Goal: Transaction & Acquisition: Book appointment/travel/reservation

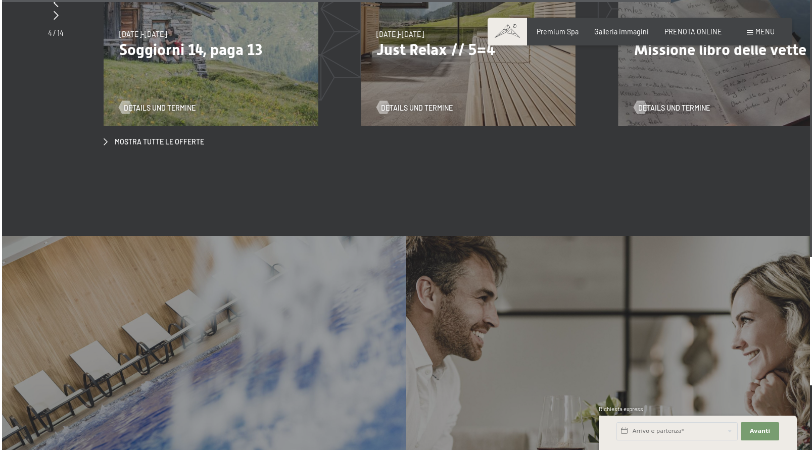
scroll to position [3604, 0]
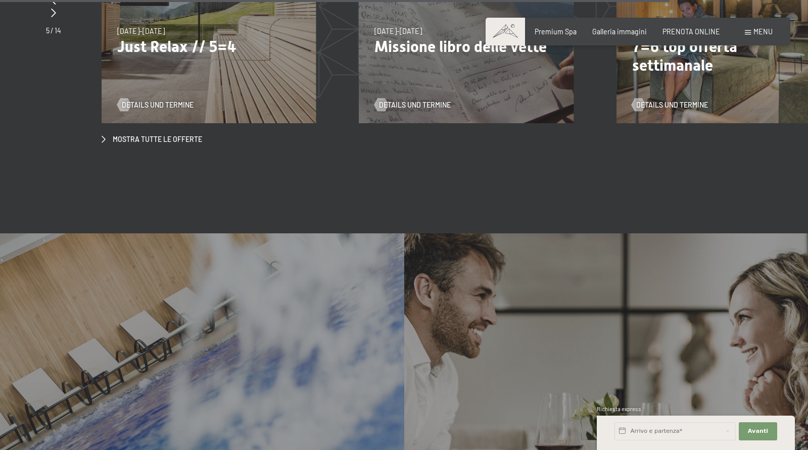
click at [750, 30] on span at bounding box center [748, 32] width 6 height 5
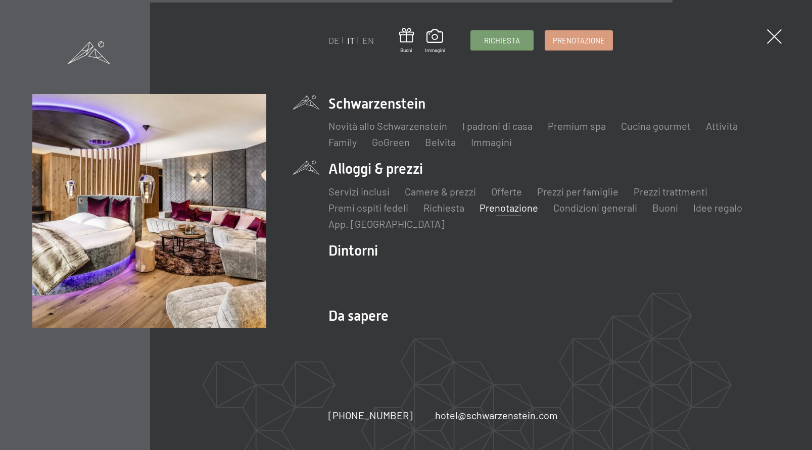
click at [501, 209] on link "Prenotazione" at bounding box center [508, 208] width 59 height 12
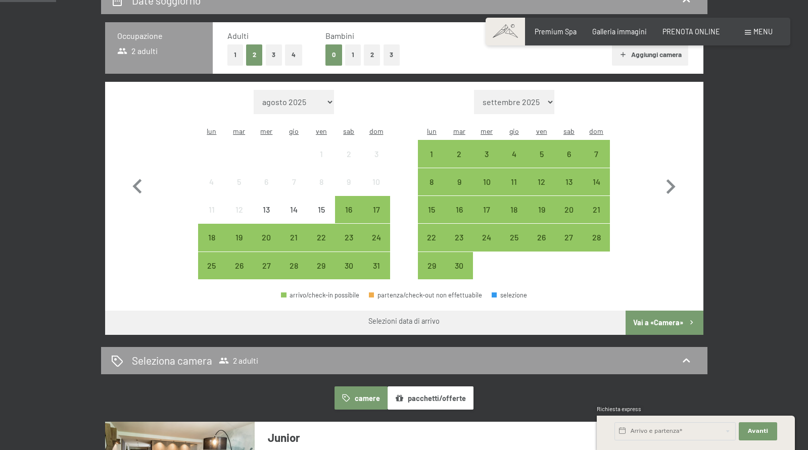
scroll to position [235, 0]
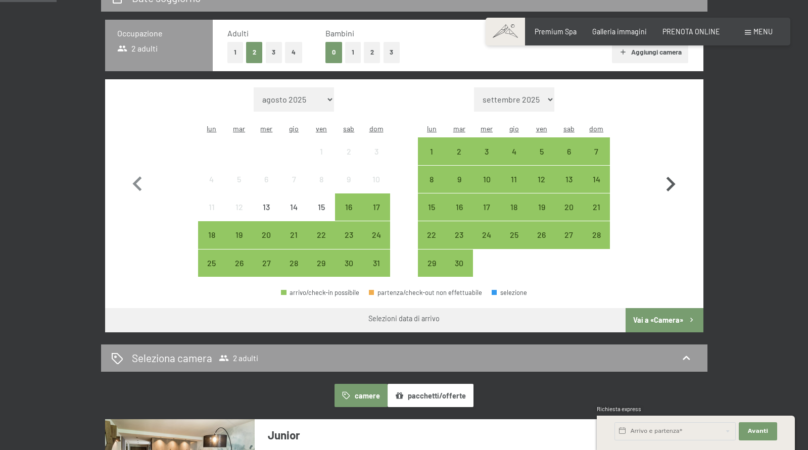
click at [674, 177] on icon "button" at bounding box center [670, 184] width 9 height 15
select select "[DATE]"
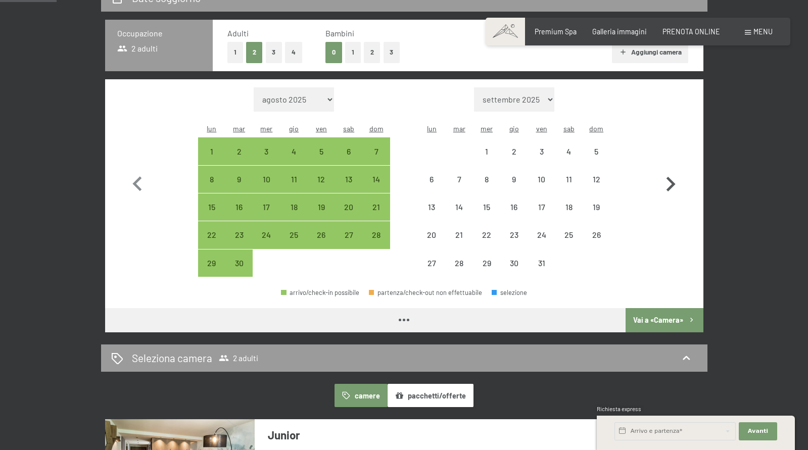
click at [674, 177] on icon "button" at bounding box center [670, 184] width 9 height 15
select select "2025-10-01"
select select "2025-11-01"
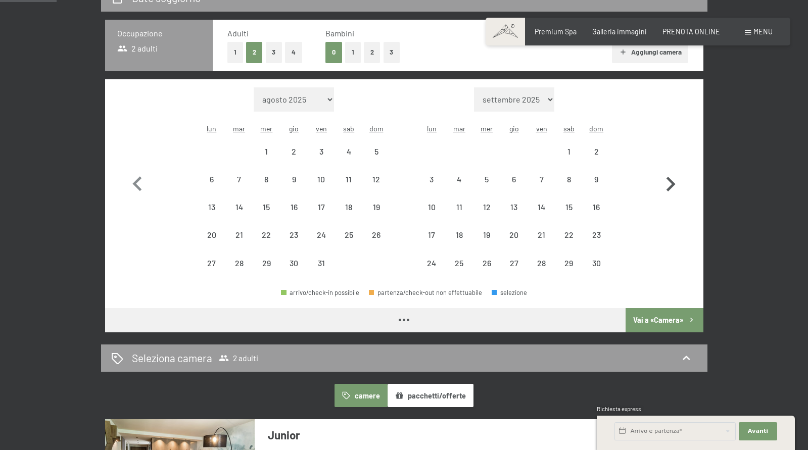
click at [674, 177] on icon "button" at bounding box center [670, 184] width 9 height 15
select select "2025-11-01"
select select "2025-12-01"
select select "2025-11-01"
select select "2025-12-01"
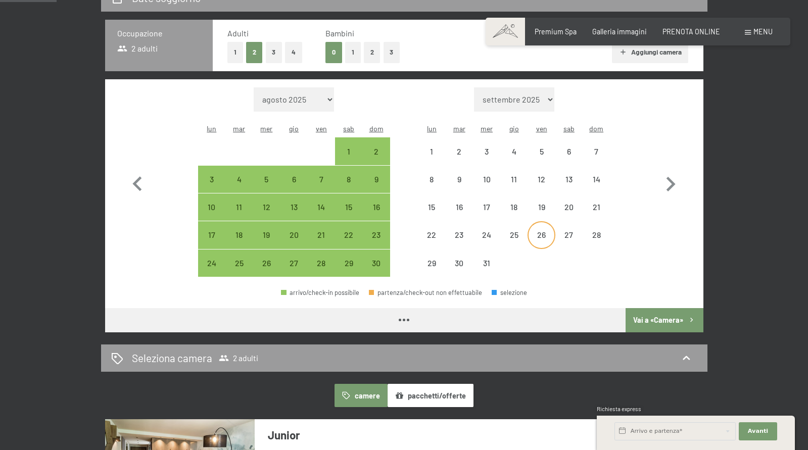
select select "2025-11-01"
select select "2025-12-01"
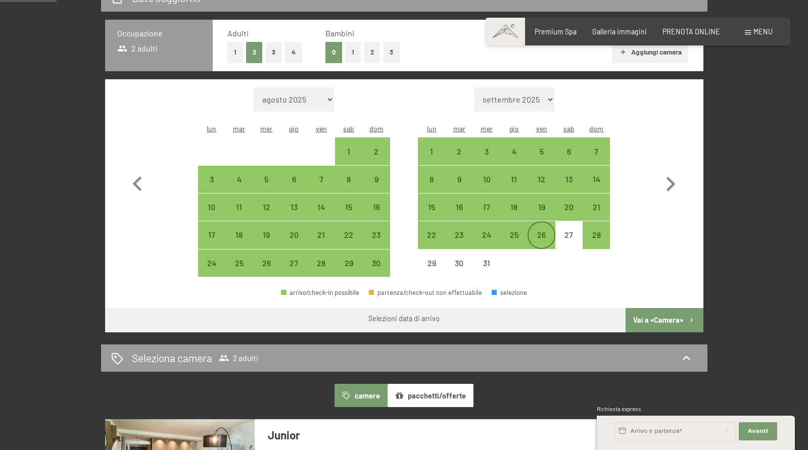
click at [539, 231] on div "26" at bounding box center [540, 243] width 25 height 25
select select "2025-11-01"
select select "2025-12-01"
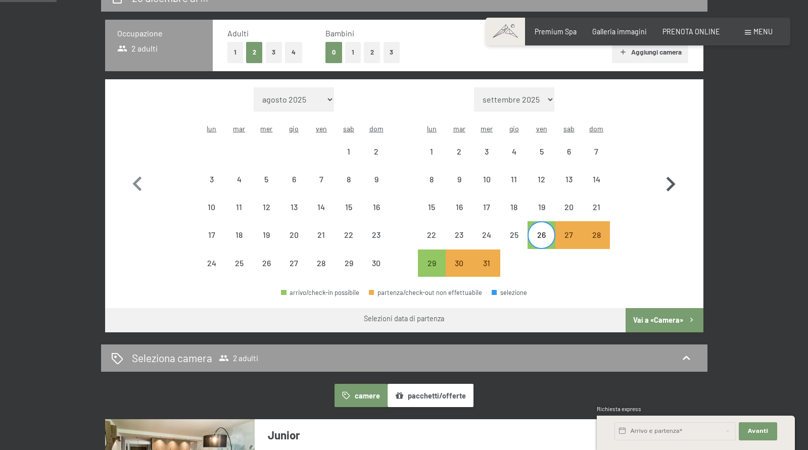
click at [674, 174] on icon "button" at bounding box center [670, 184] width 29 height 29
select select "2025-12-01"
select select "2026-01-01"
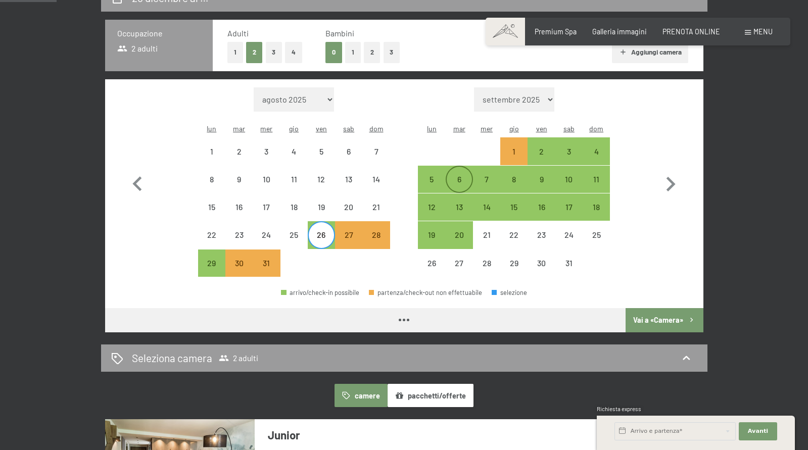
select select "2025-12-01"
select select "2026-01-01"
click at [462, 175] on div "6" at bounding box center [459, 187] width 25 height 25
select select "2025-12-01"
select select "2026-01-01"
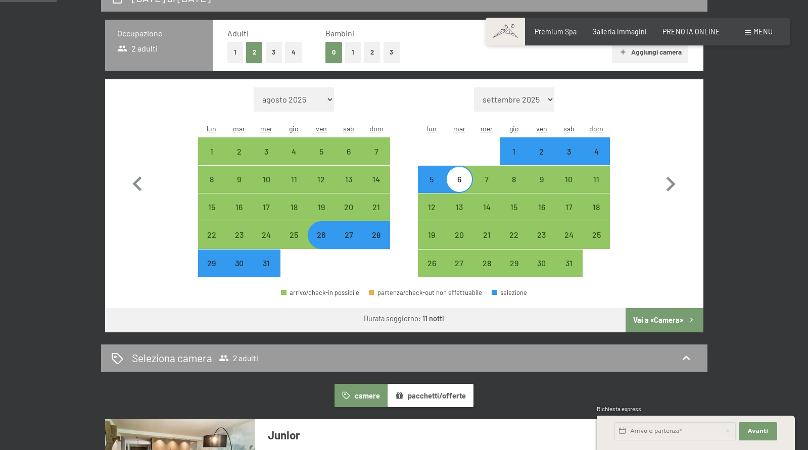
click at [673, 308] on button "Vai a «Camera»" at bounding box center [664, 320] width 77 height 24
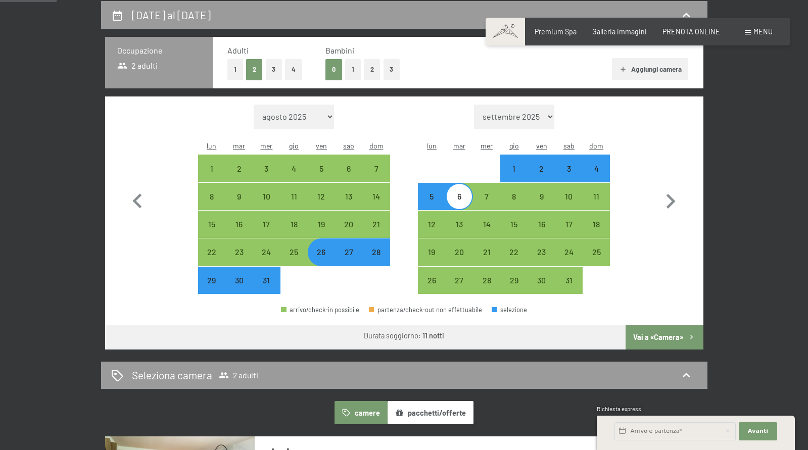
select select "2025-12-01"
select select "2026-01-01"
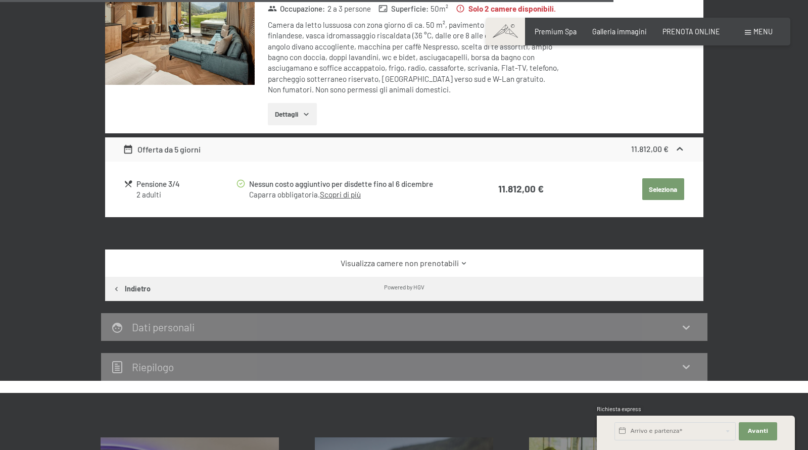
scroll to position [1756, 0]
